Goal: Transaction & Acquisition: Download file/media

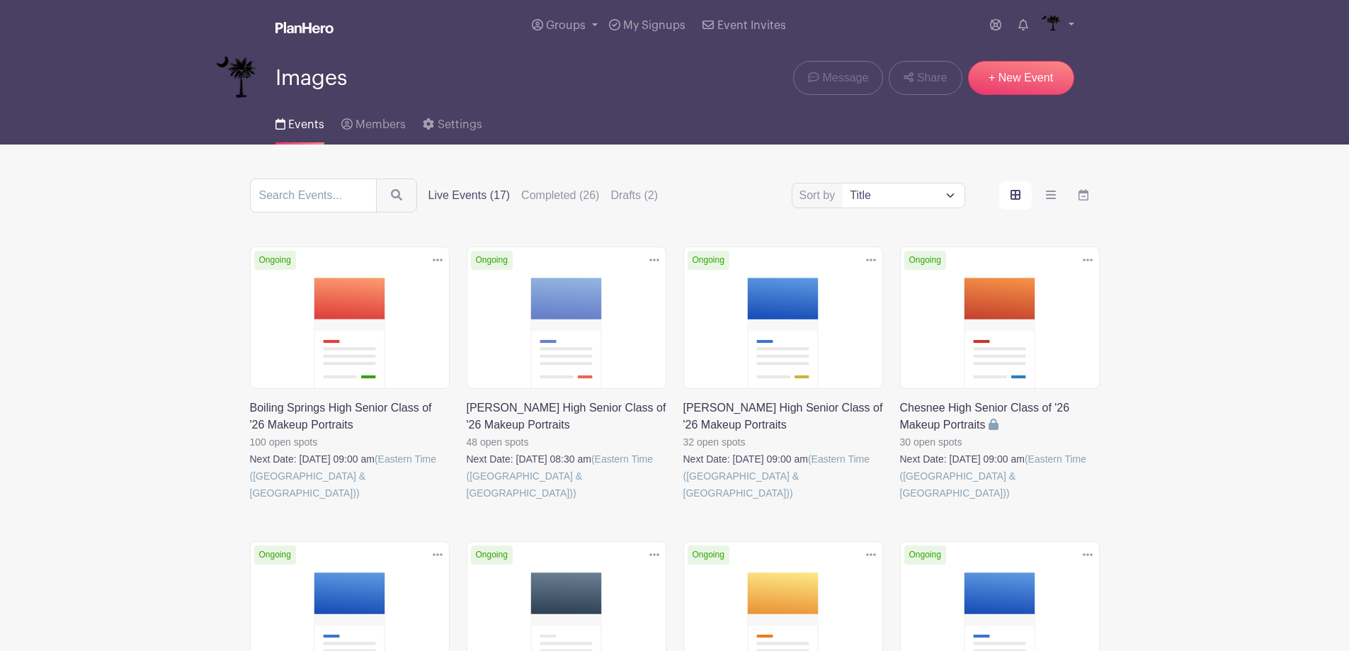
scroll to position [850, 0]
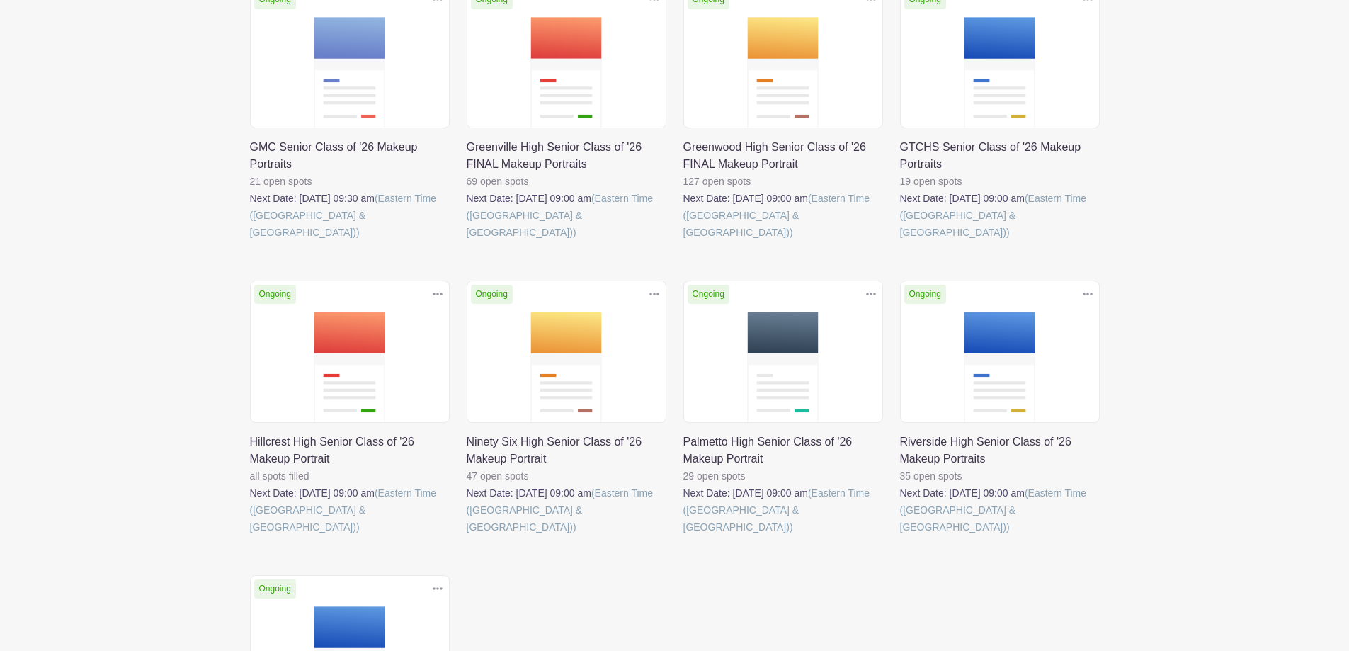
click at [683, 535] on link at bounding box center [683, 535] width 0 height 0
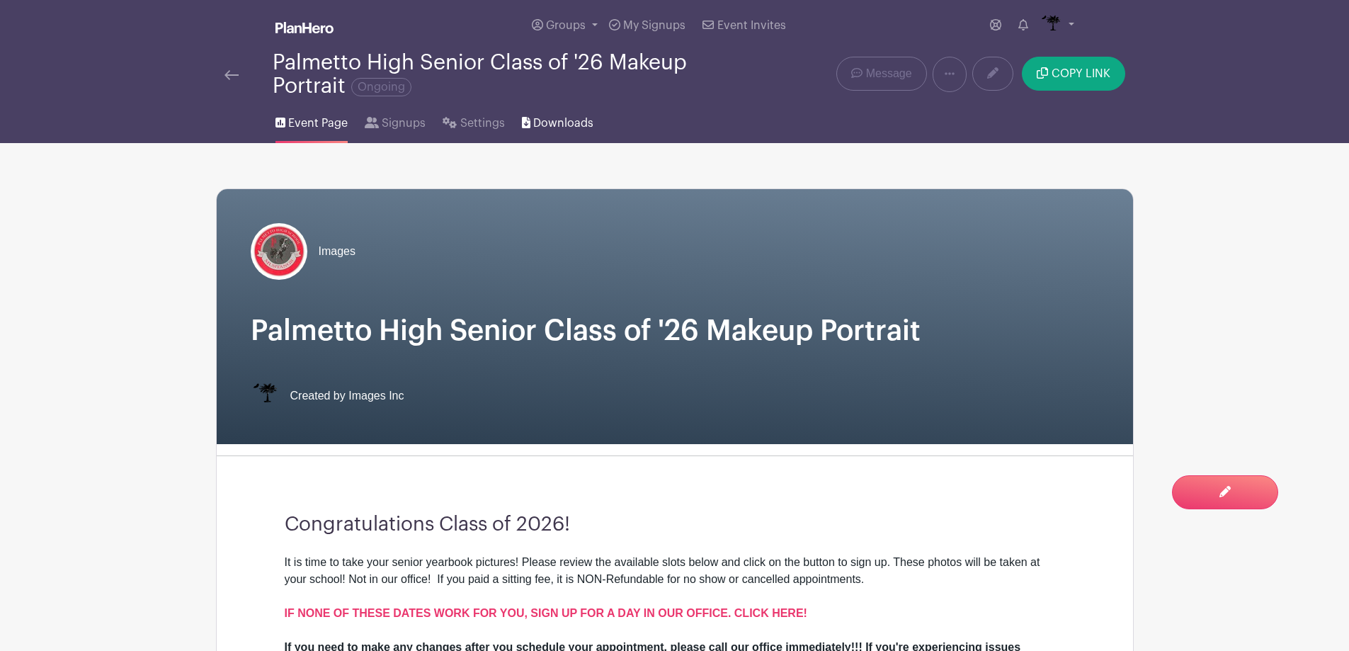
click at [577, 130] on span "Downloads" at bounding box center [563, 123] width 60 height 17
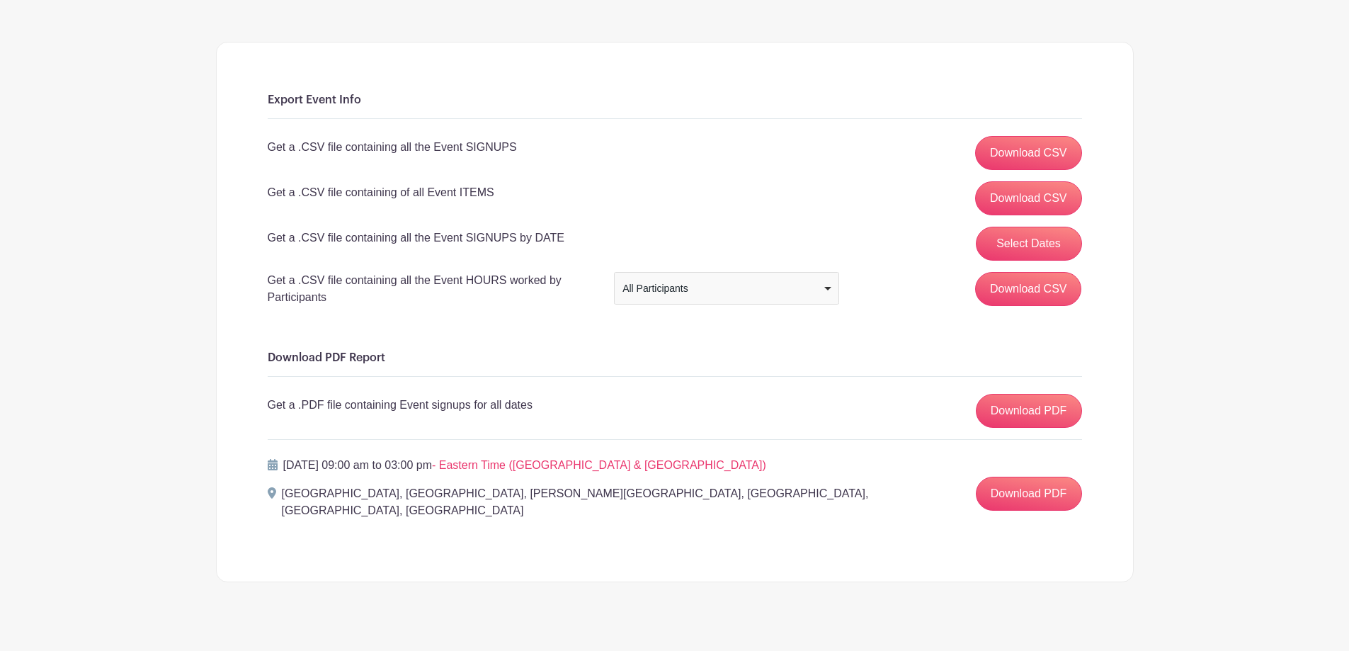
scroll to position [149, 0]
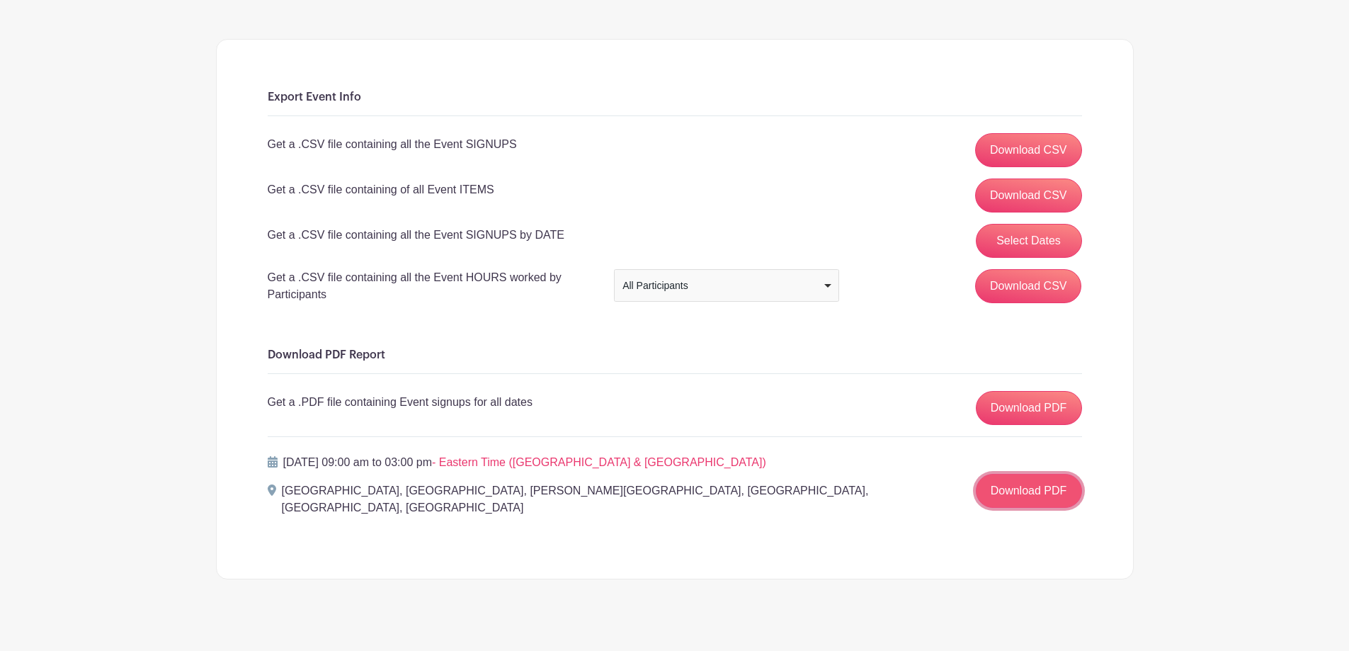
click at [1032, 485] on link "Download PDF" at bounding box center [1029, 491] width 106 height 34
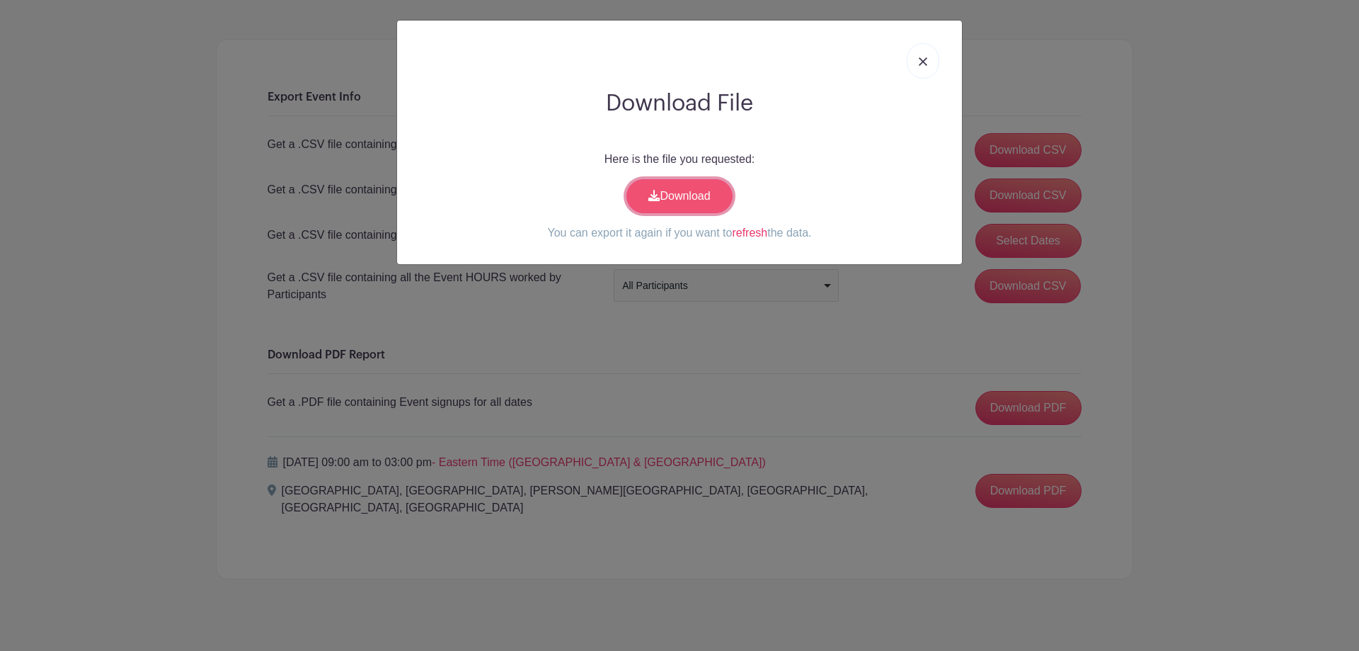
click at [708, 203] on link "Download" at bounding box center [680, 196] width 106 height 34
click at [922, 58] on img at bounding box center [923, 61] width 8 height 8
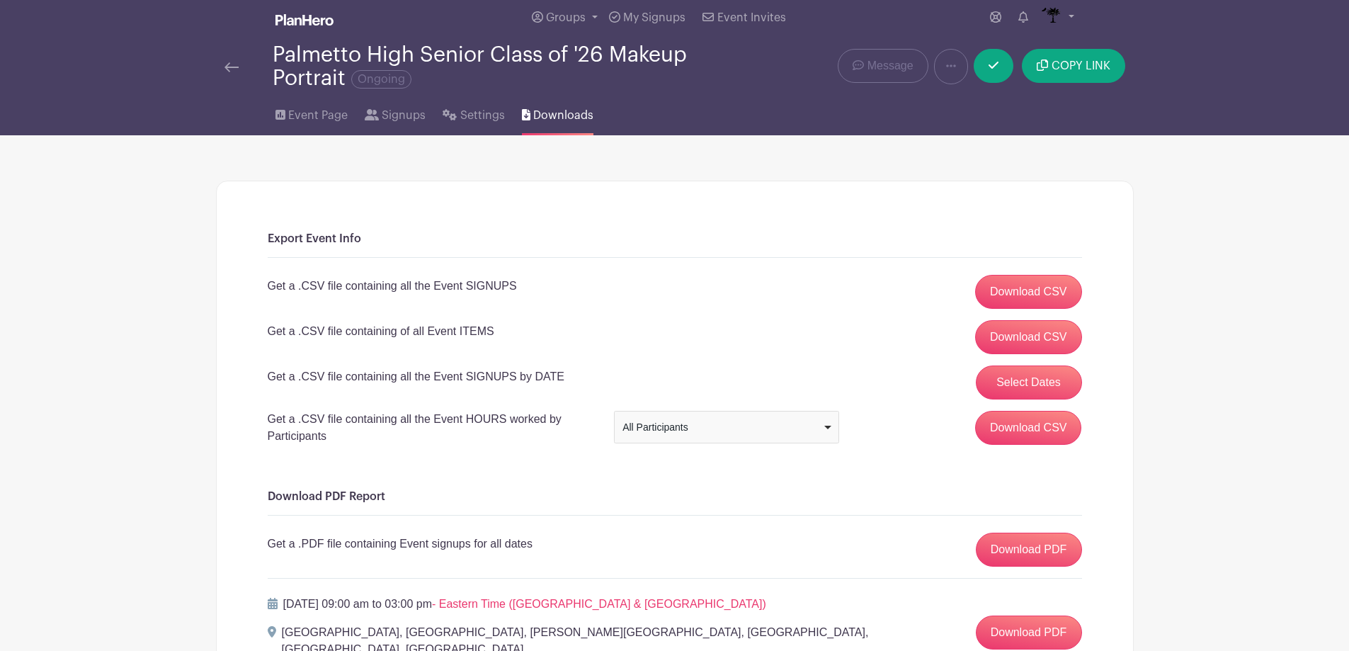
scroll to position [0, 0]
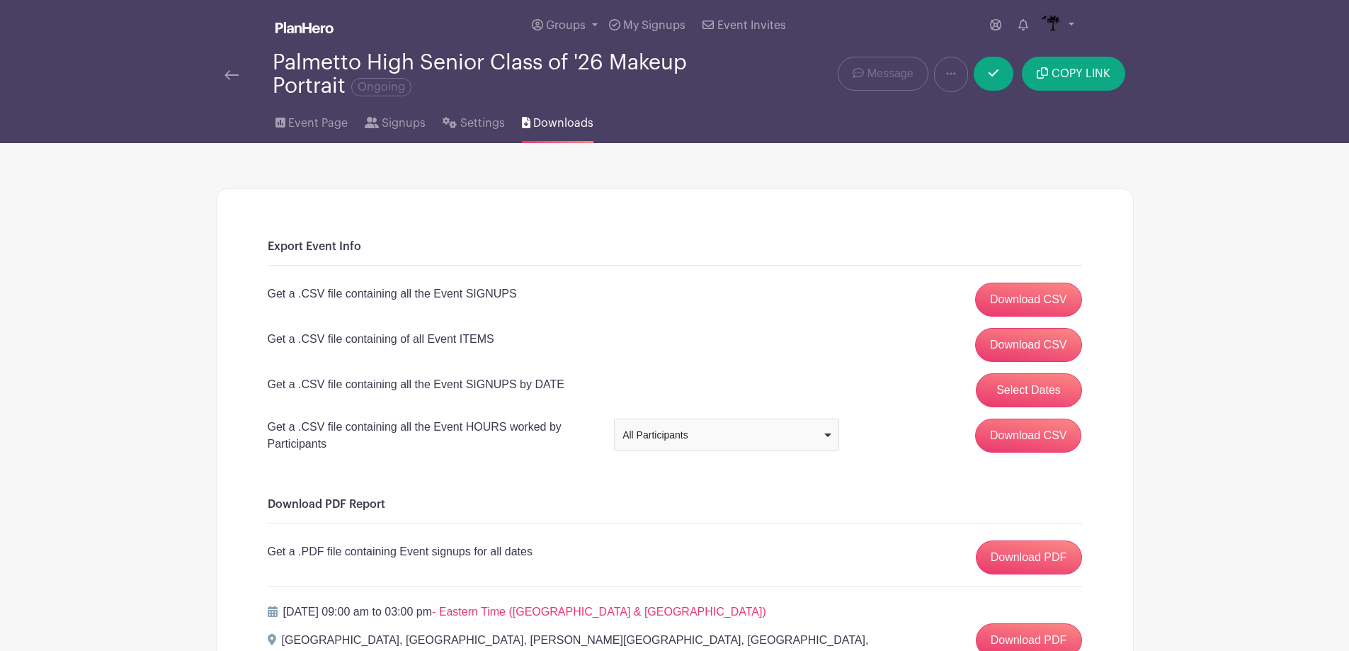
click at [232, 76] on img at bounding box center [231, 75] width 14 height 10
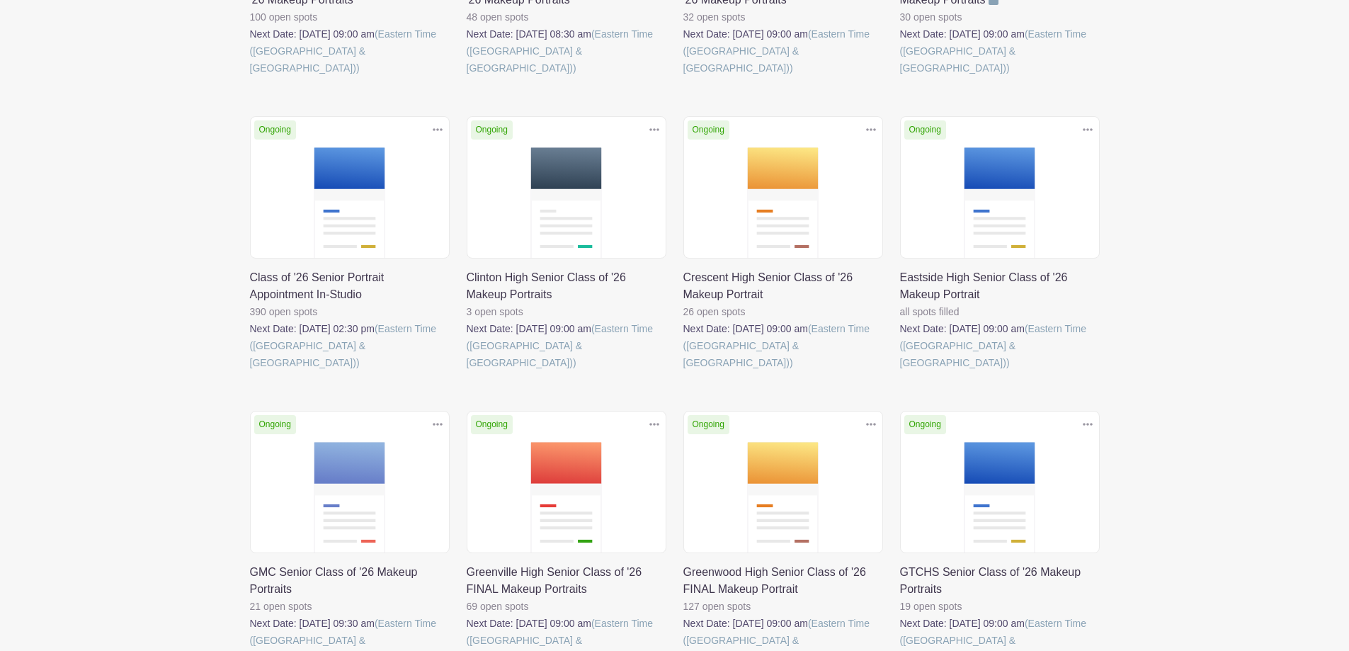
scroll to position [850, 0]
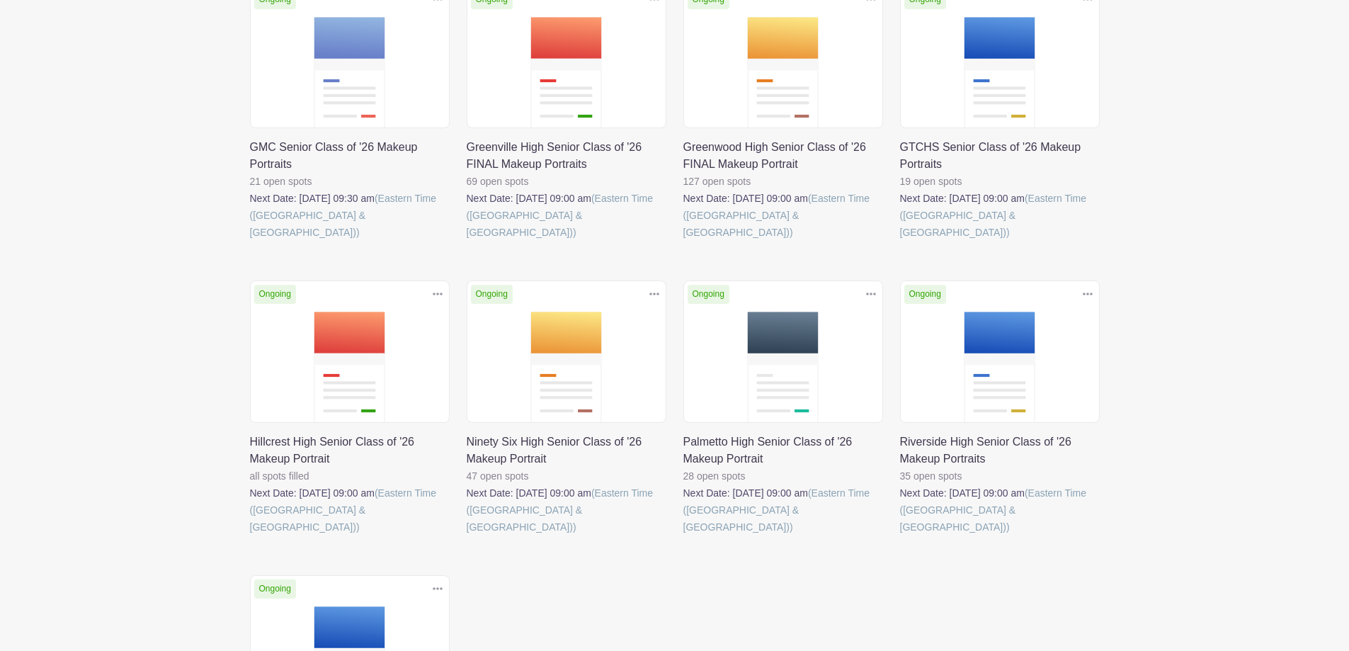
click at [683, 535] on link at bounding box center [683, 535] width 0 height 0
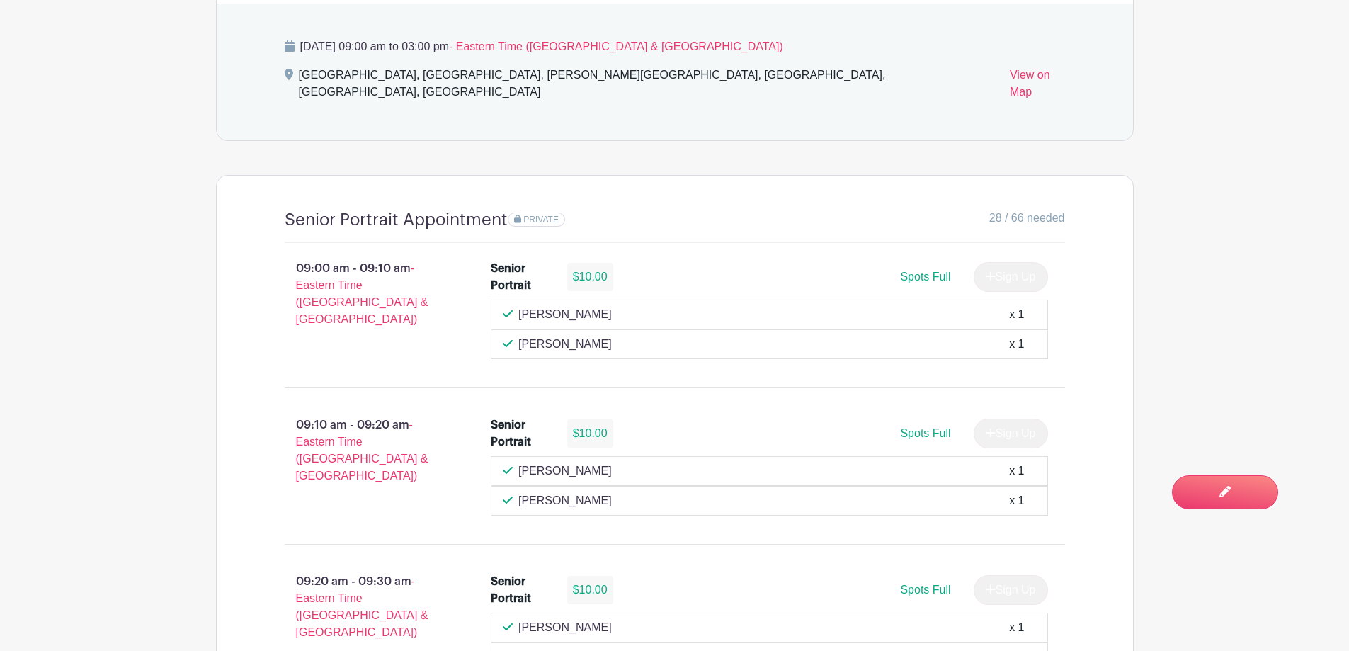
scroll to position [898, 0]
